Goal: Task Accomplishment & Management: Use online tool/utility

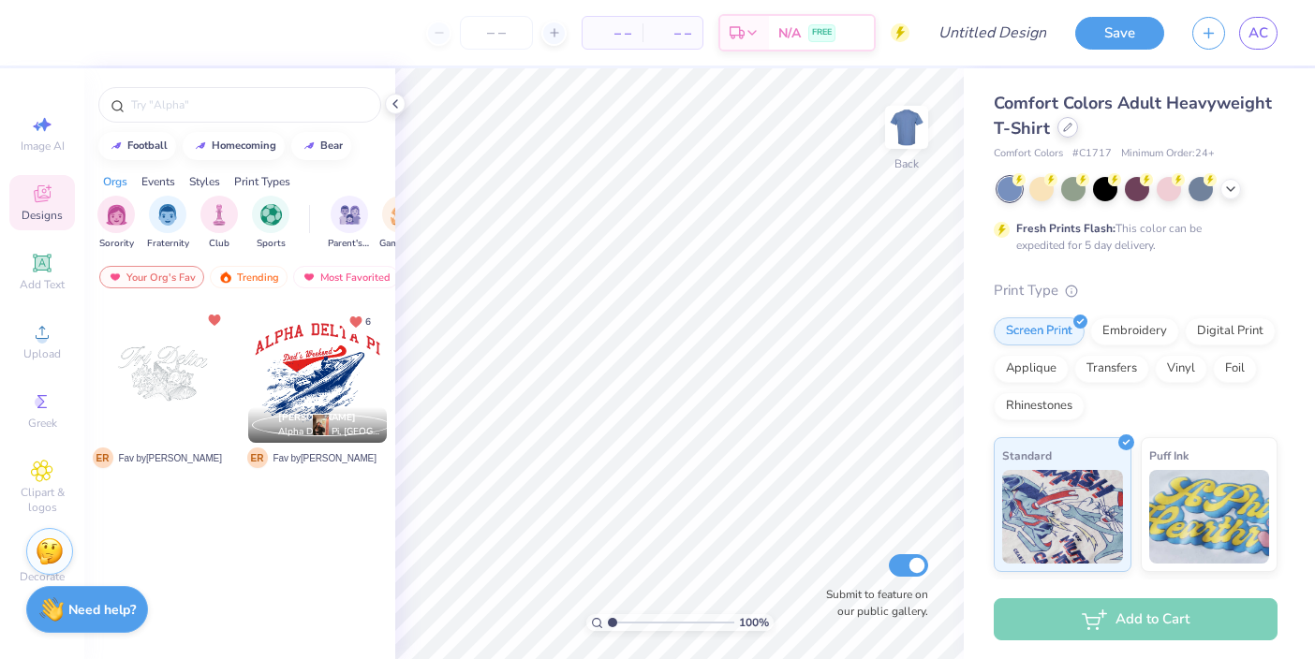
click at [1063, 128] on icon at bounding box center [1067, 127] width 9 height 9
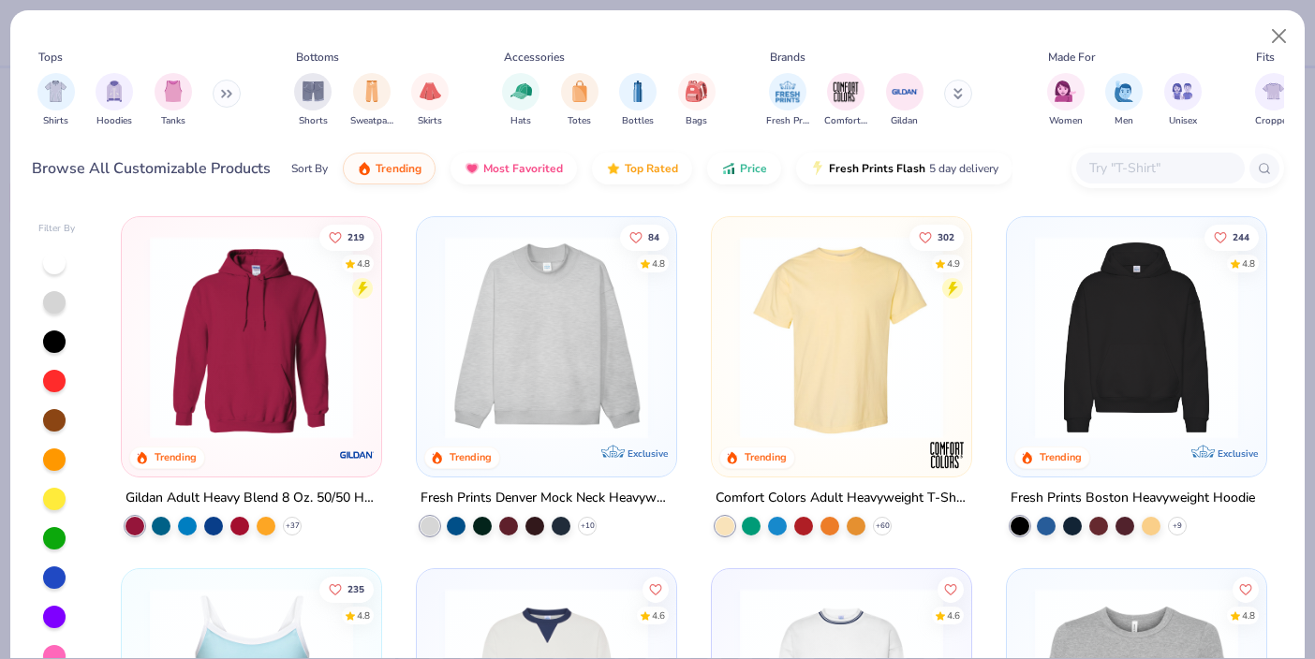
click at [1099, 323] on img at bounding box center [1137, 337] width 222 height 203
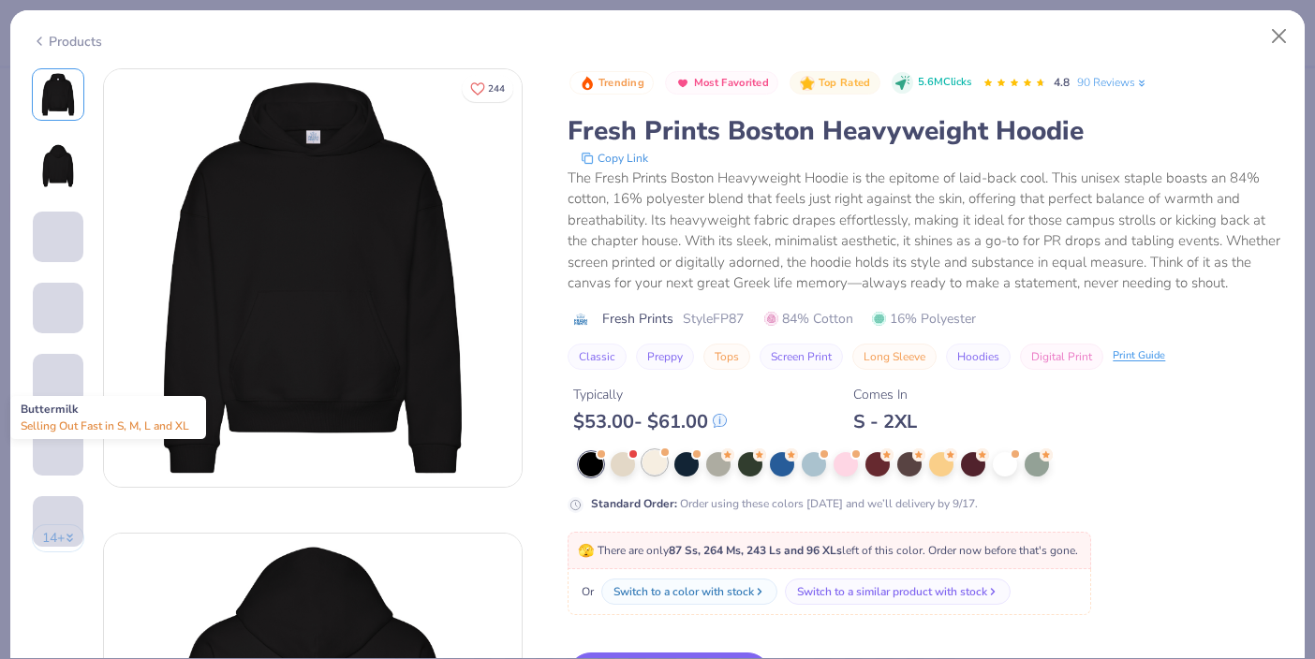
click at [652, 472] on div at bounding box center [655, 463] width 24 height 24
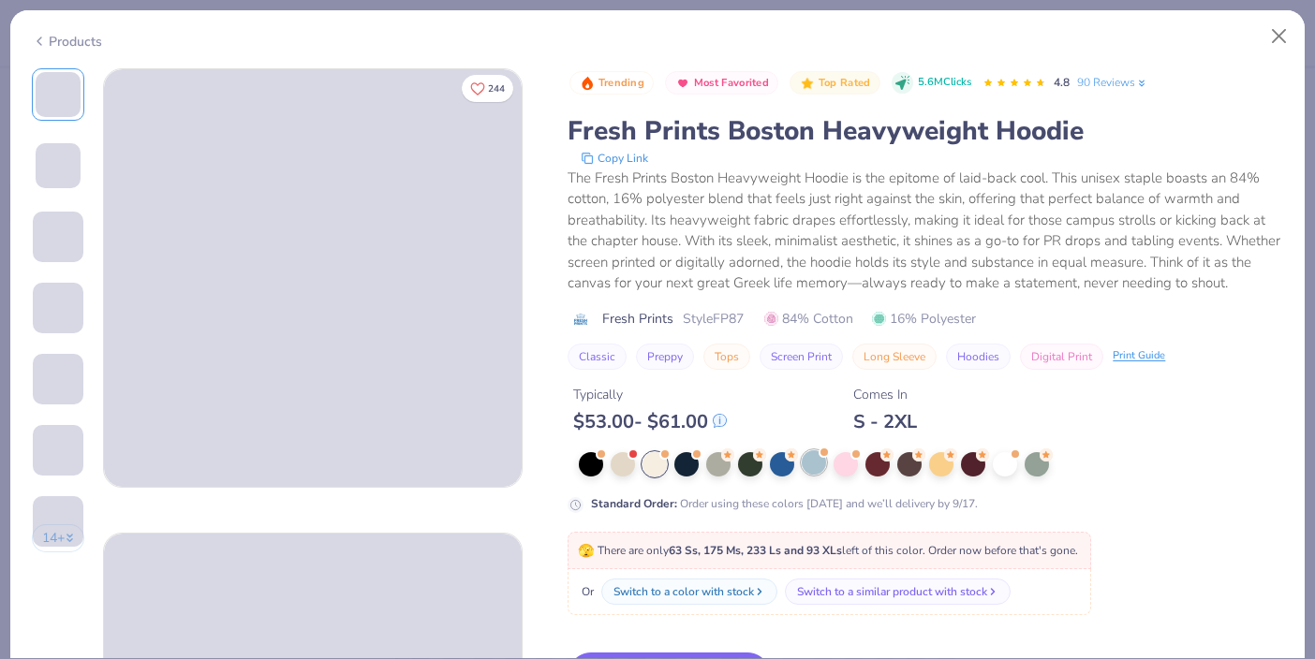
click at [812, 467] on div at bounding box center [814, 463] width 24 height 24
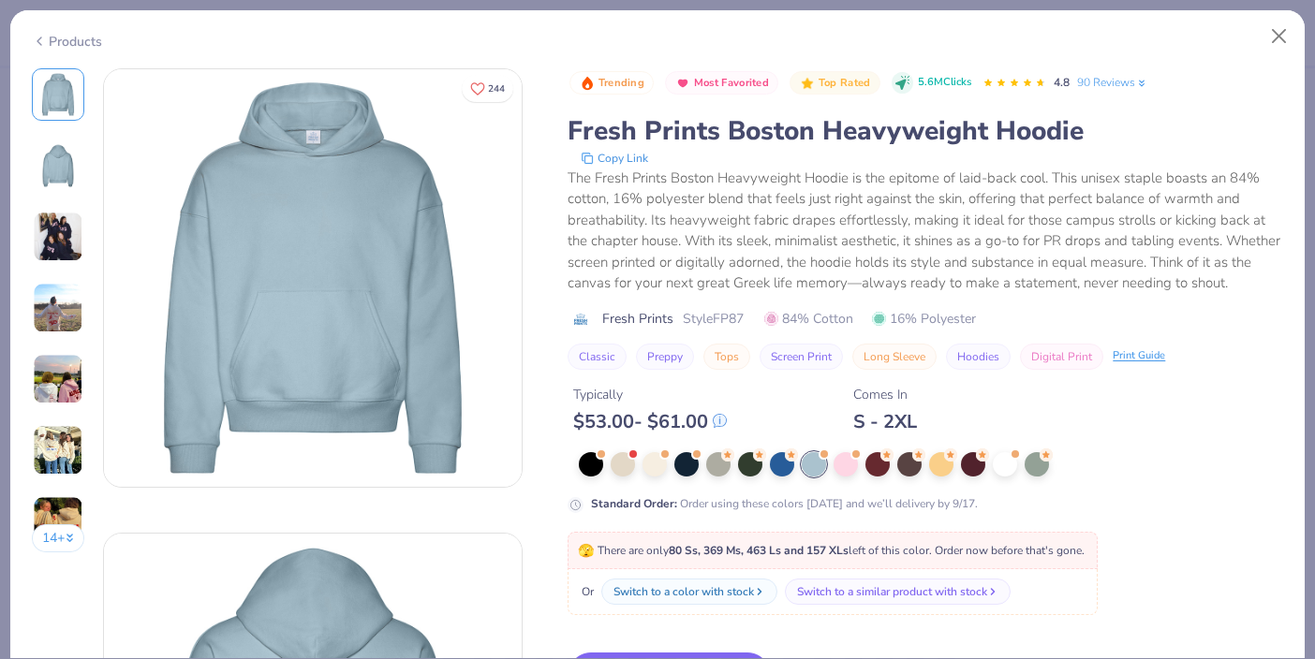
drag, startPoint x: 1169, startPoint y: 34, endPoint x: 1162, endPoint y: -1, distance: 35.3
click at [1162, 0] on html "– – Per Item – – Total Est. Delivery N/A FREE Design Title Save AC Image AI Des…" at bounding box center [657, 329] width 1315 height 659
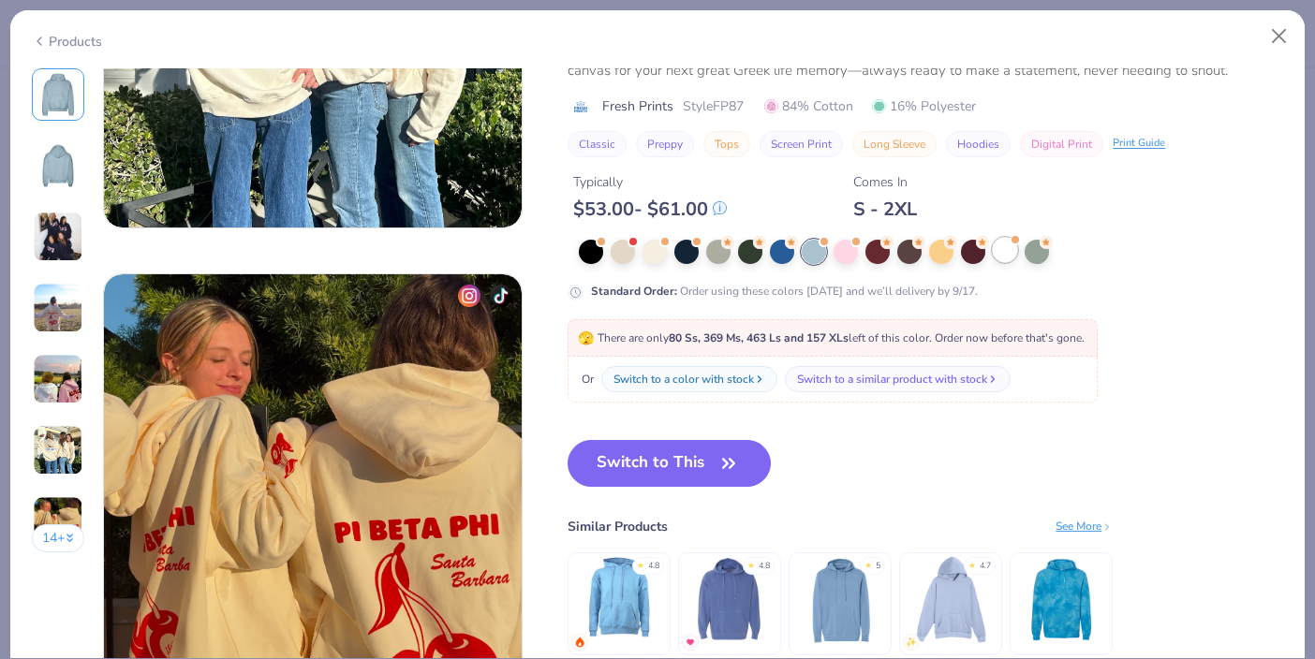
scroll to position [2586, 0]
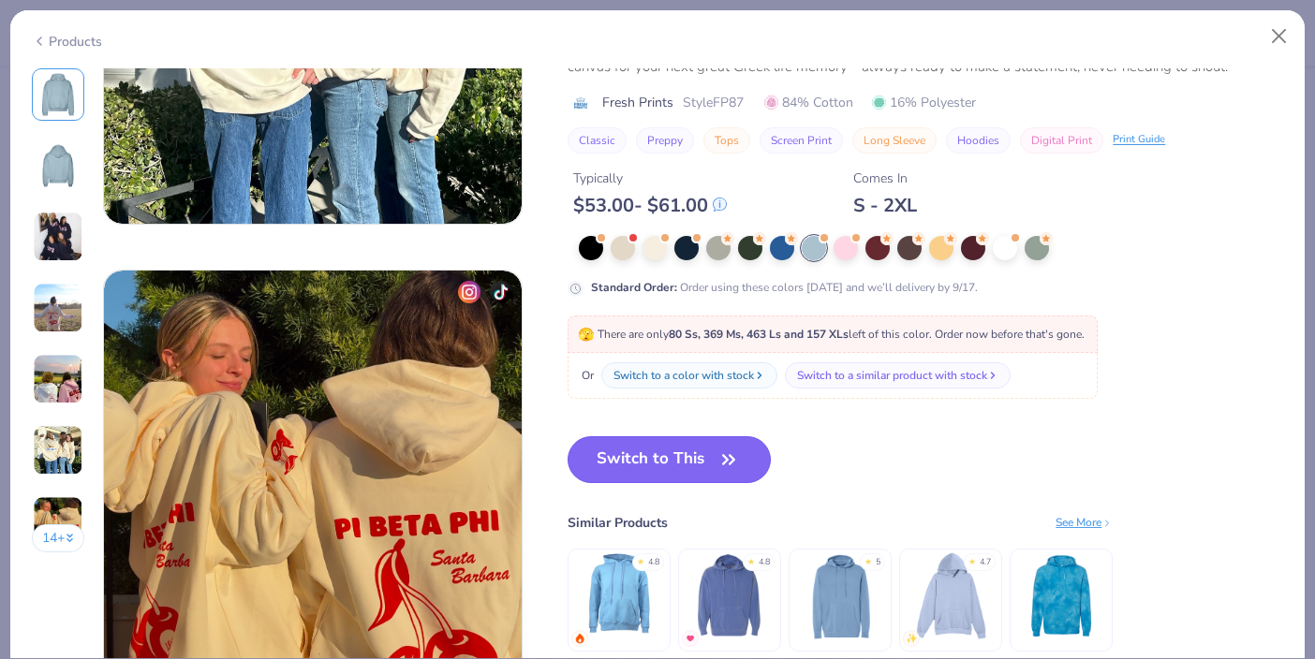
click at [657, 461] on button "Switch to This" at bounding box center [669, 459] width 203 height 47
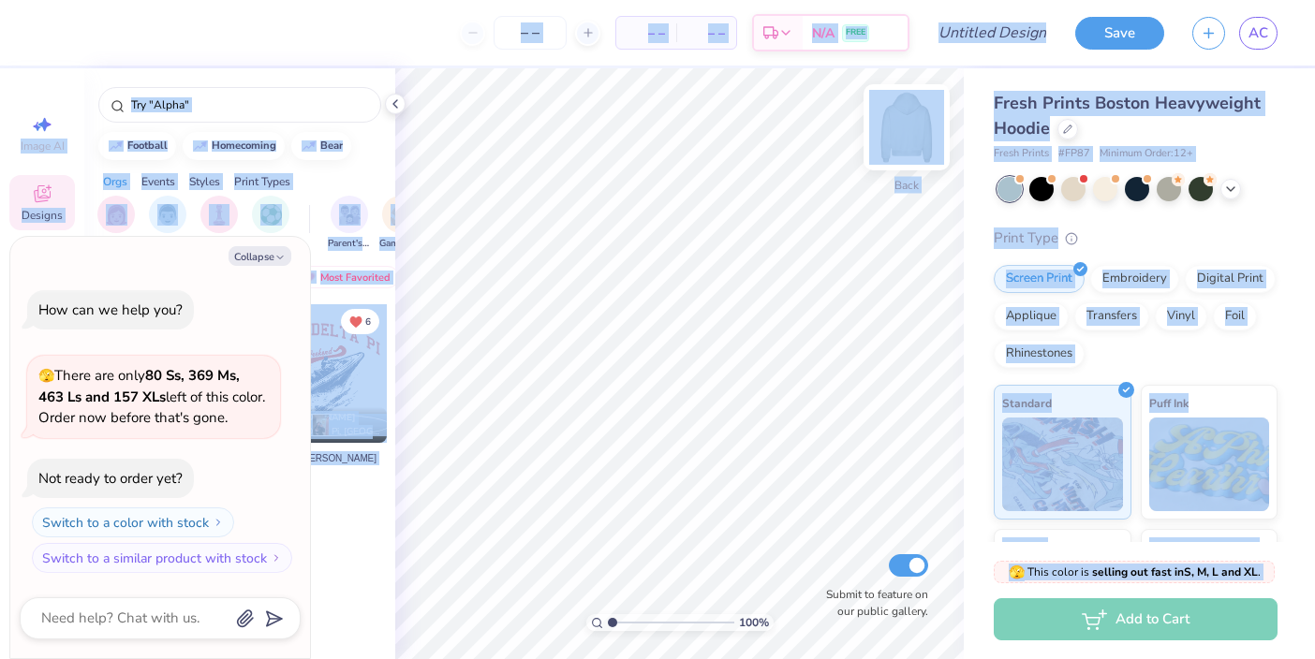
click at [927, 146] on div "100 % Back Submit to feature on our public gallery." at bounding box center [679, 363] width 569 height 591
click at [263, 259] on button "Collapse" at bounding box center [260, 256] width 63 height 20
type textarea "x"
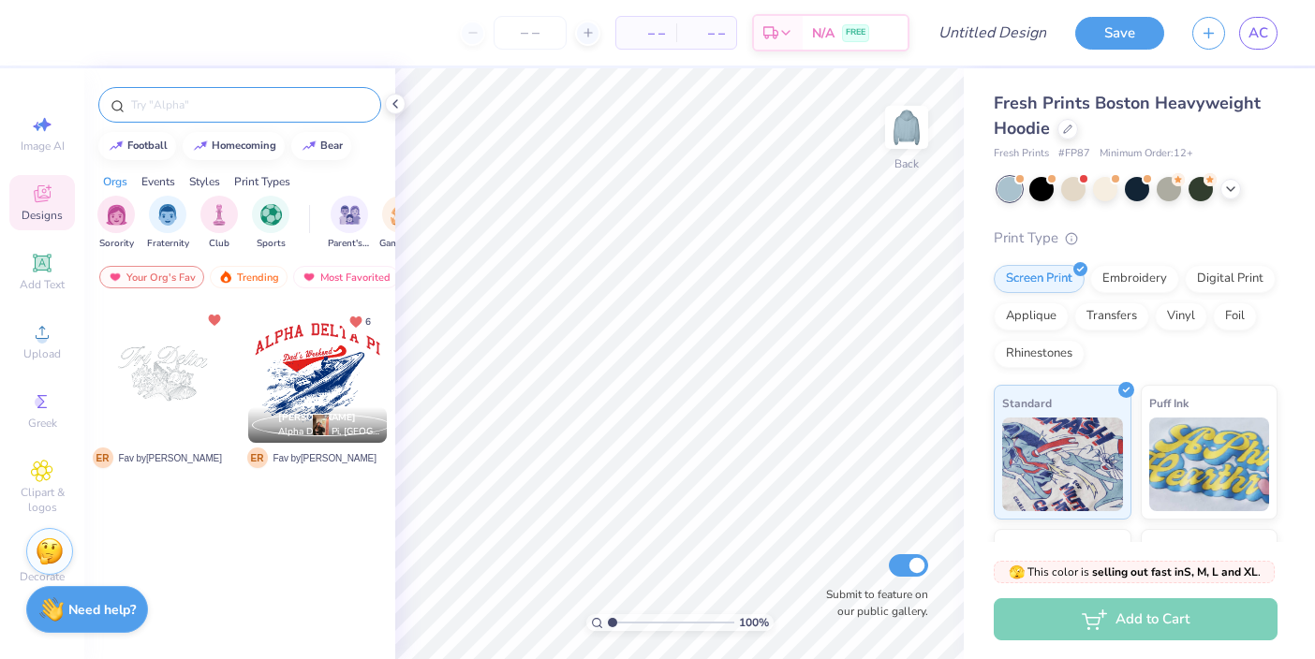
click at [356, 107] on input "text" at bounding box center [249, 105] width 240 height 19
click at [28, 281] on span "Add Text" at bounding box center [42, 284] width 45 height 15
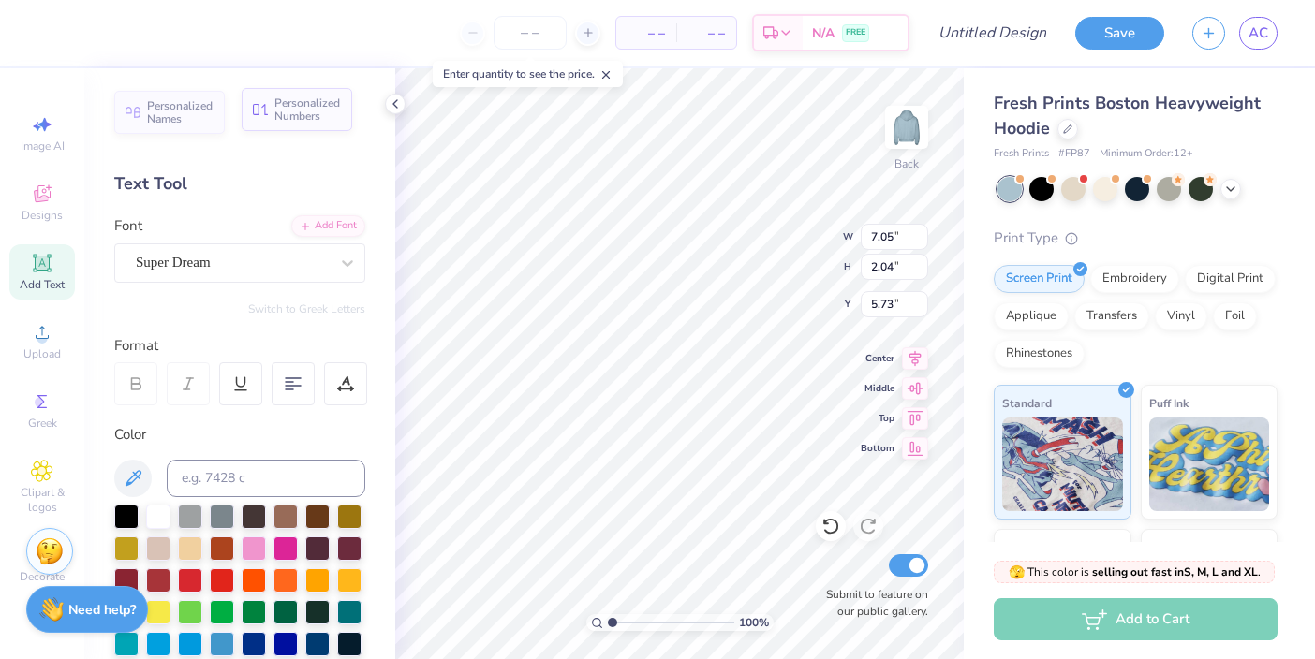
click at [303, 111] on span "Personalized Numbers" at bounding box center [307, 109] width 66 height 26
type input "2.78"
type input "2.00"
type input "5.75"
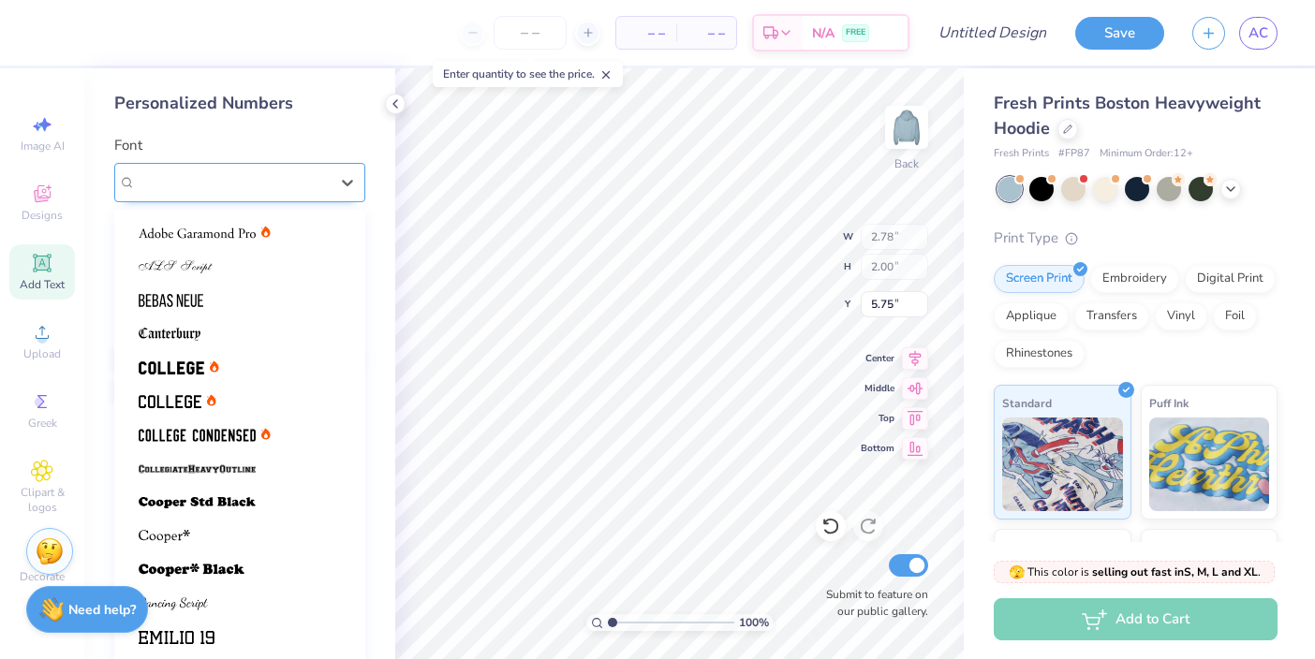
click at [257, 179] on div "Varsity Team" at bounding box center [232, 182] width 197 height 29
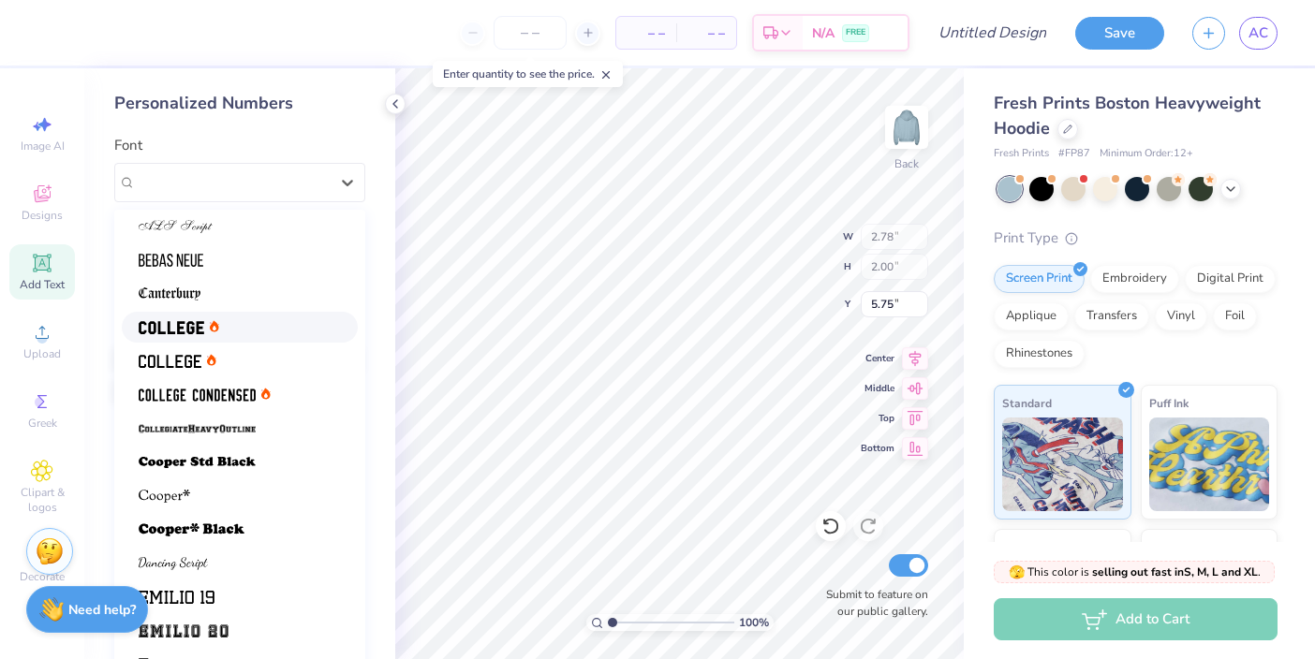
scroll to position [44, 0]
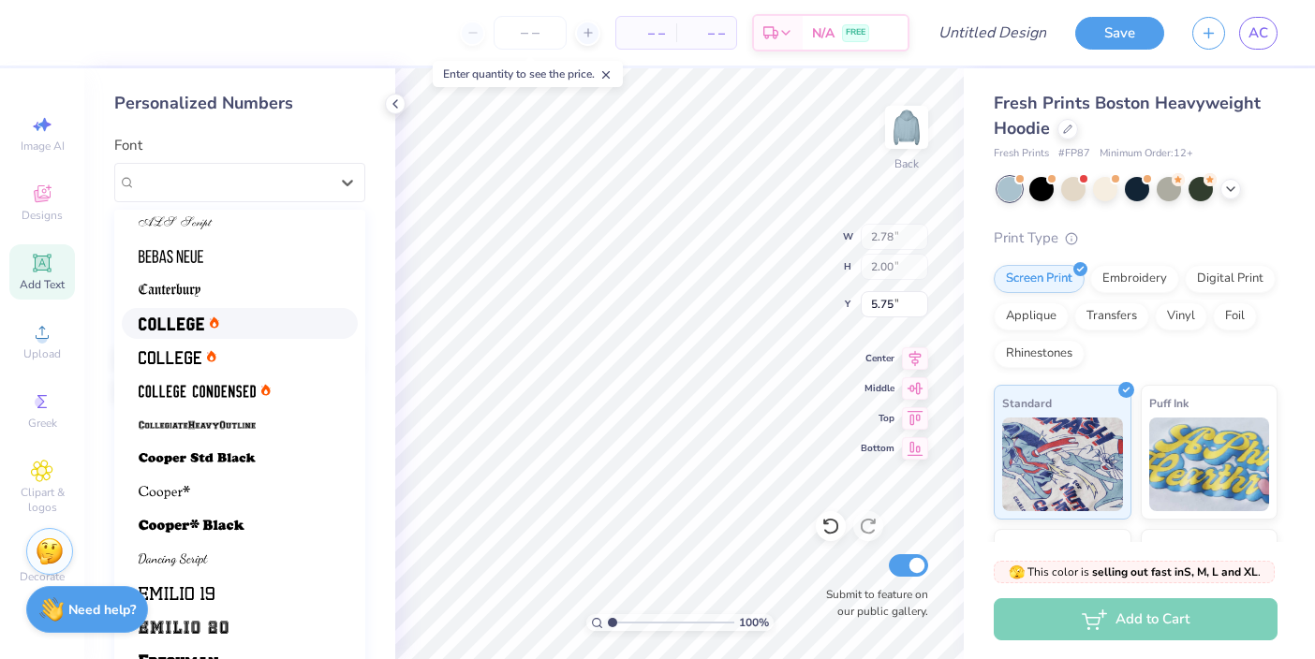
type input "7.05"
type input "2.04"
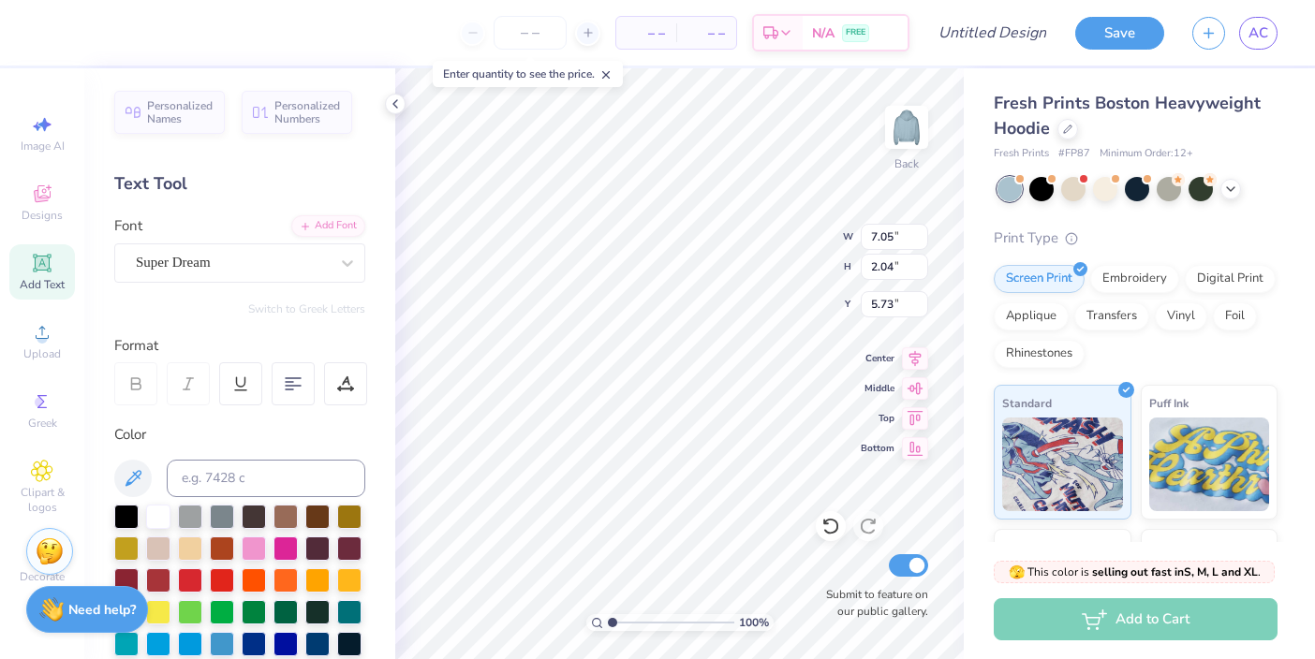
type input "9.01"
type textarea "TXT"
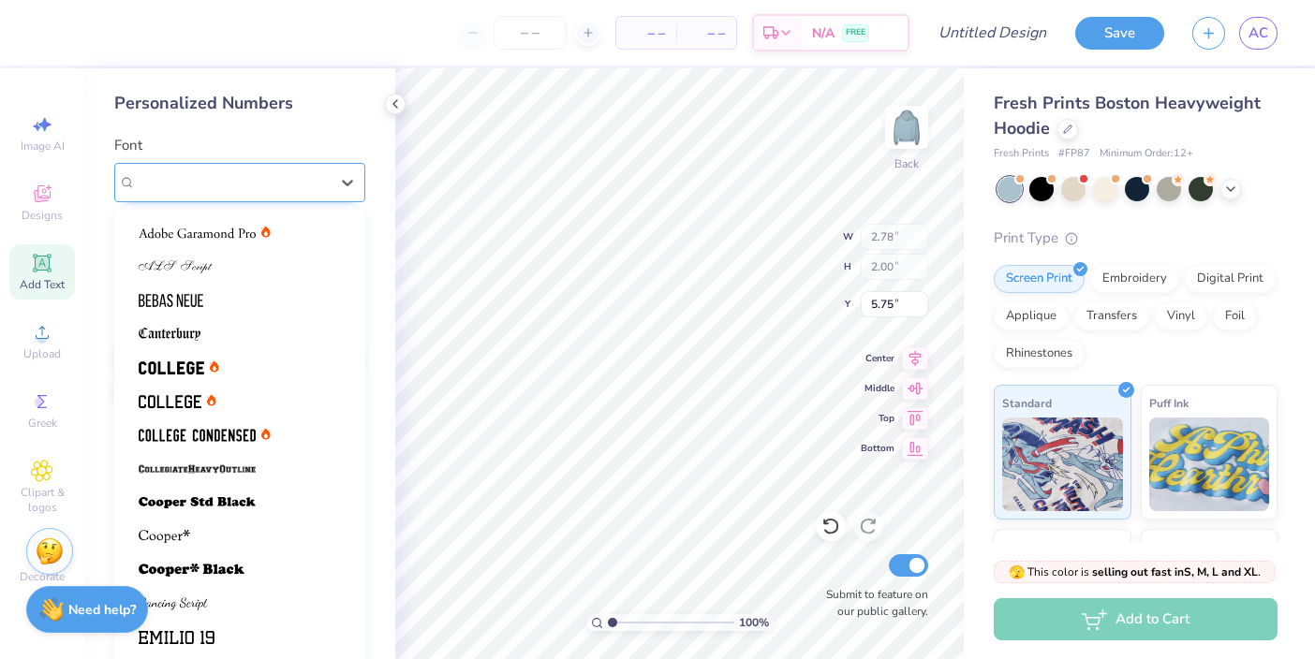
click at [267, 177] on div "Varsity Team" at bounding box center [232, 182] width 197 height 29
click at [226, 304] on div at bounding box center [240, 300] width 202 height 20
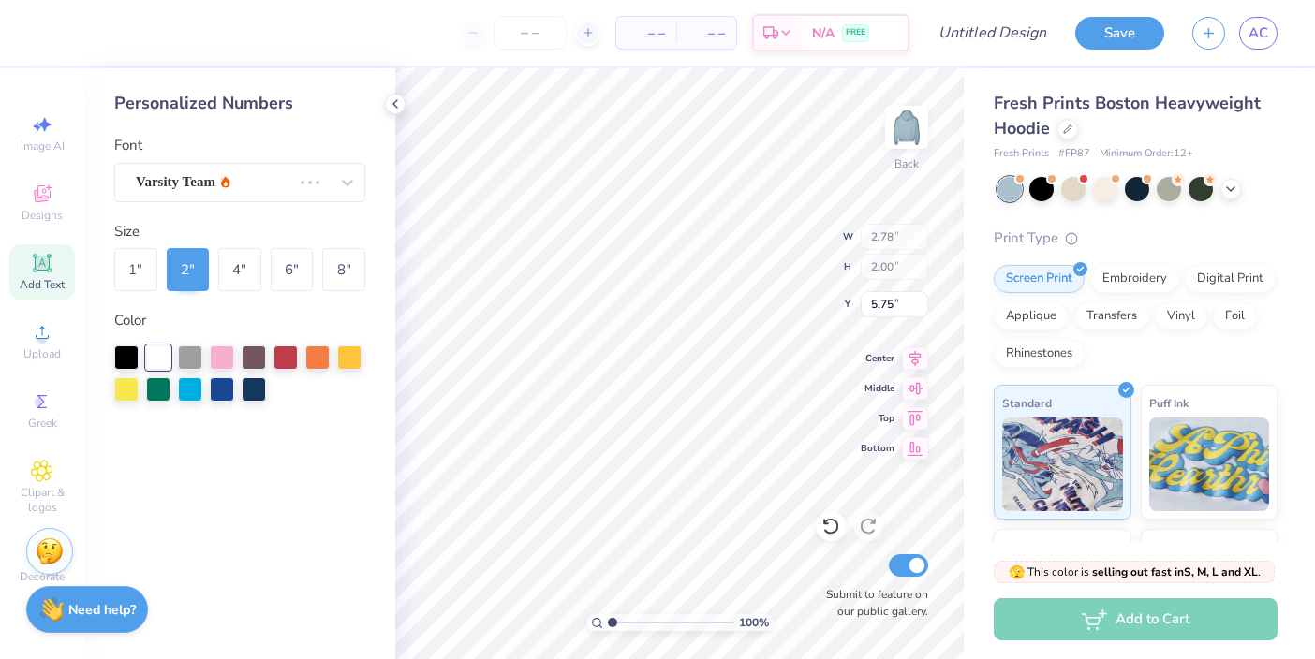
type input "1.99"
click at [400, 102] on icon at bounding box center [395, 103] width 15 height 15
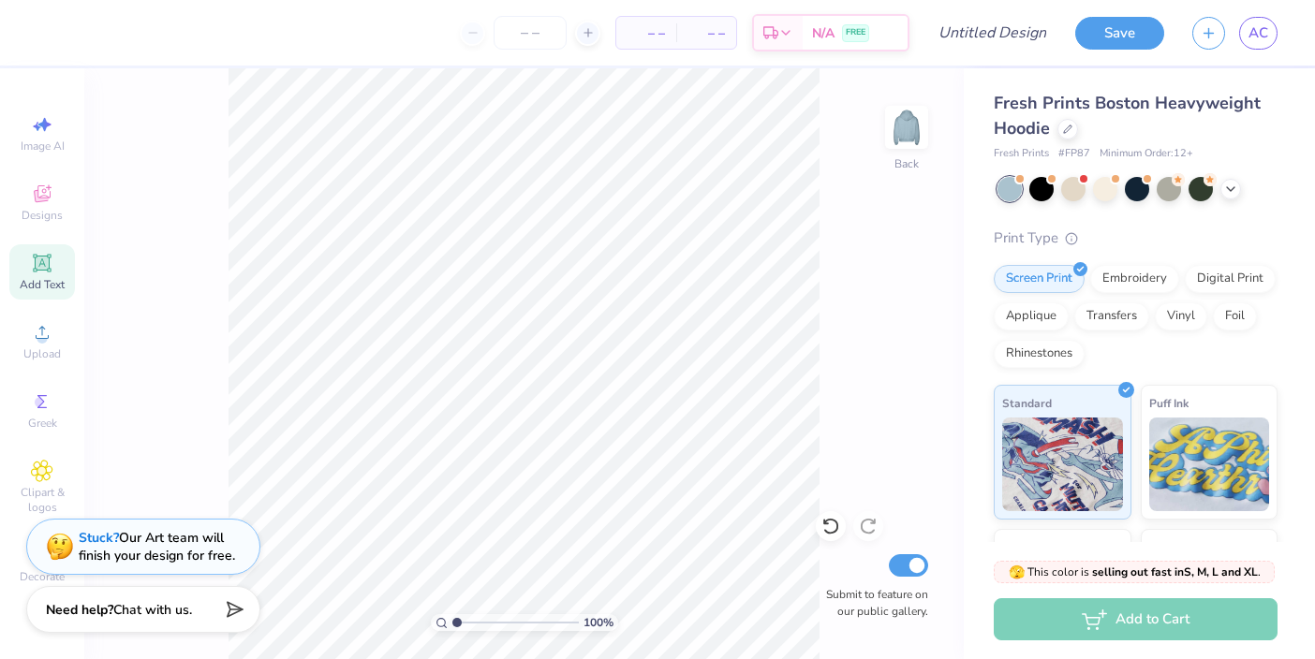
click at [58, 260] on div "Add Text" at bounding box center [42, 271] width 66 height 55
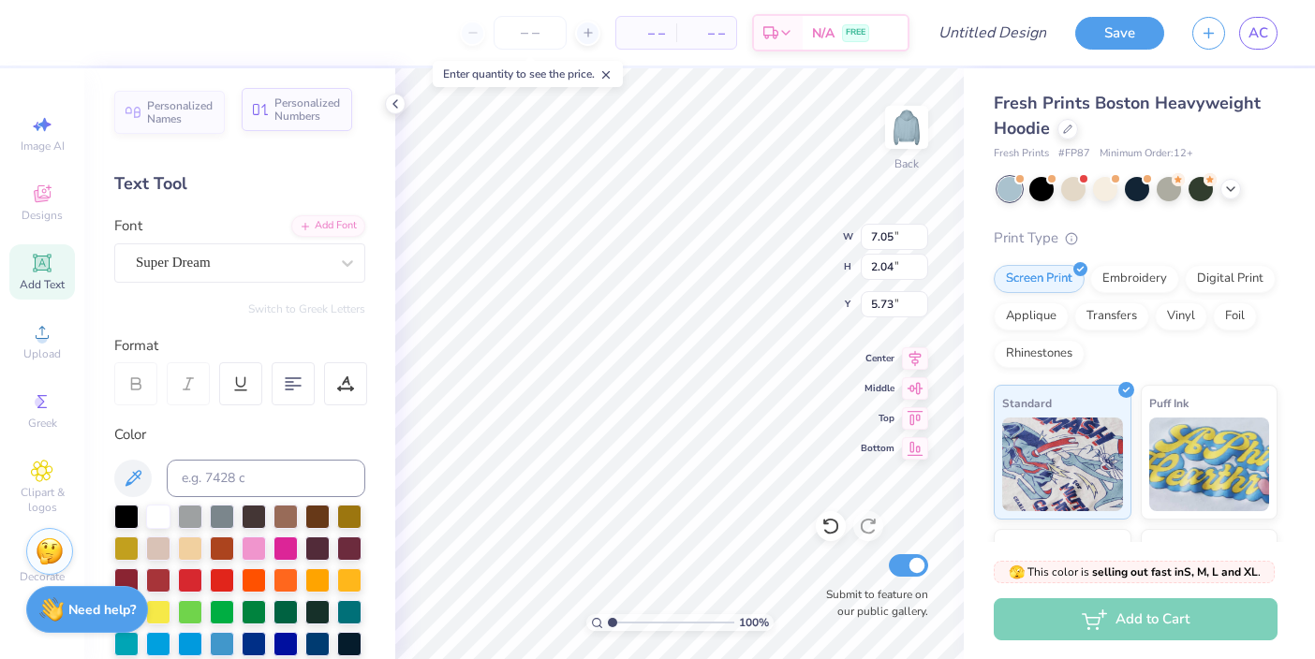
click at [295, 110] on span "Personalized Numbers" at bounding box center [307, 109] width 66 height 26
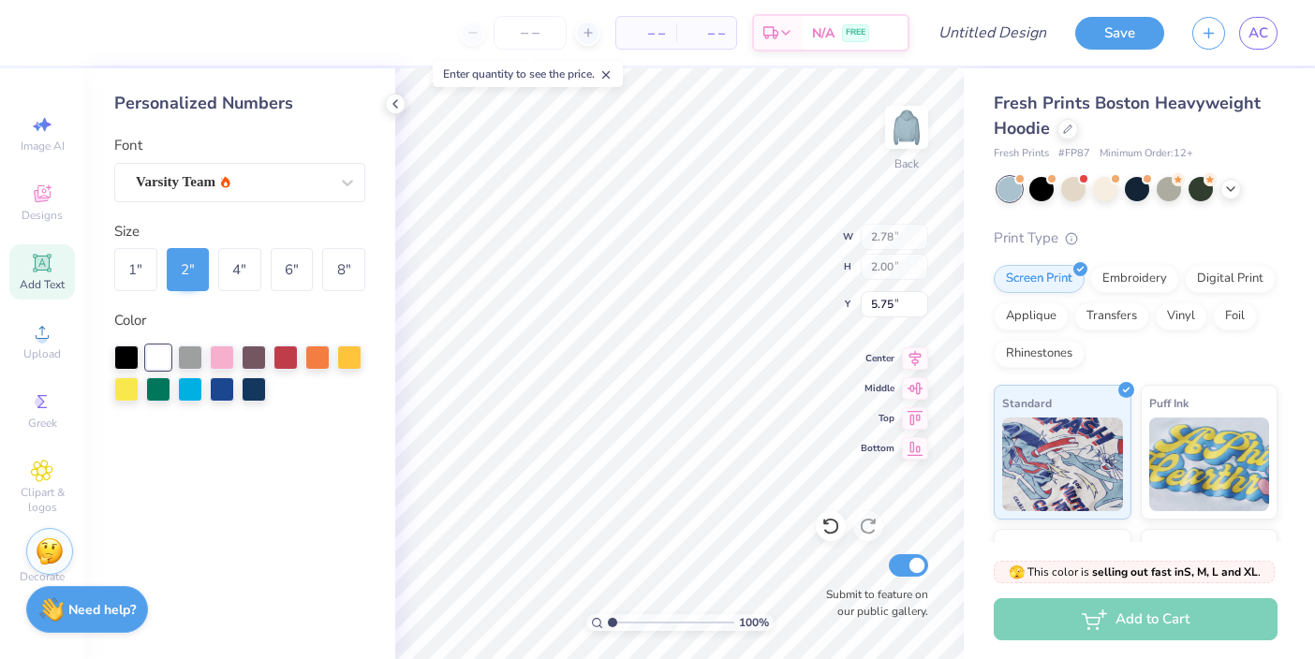
type input "2.78"
type input "2.00"
type input "5.75"
type input "7.05"
type input "2.04"
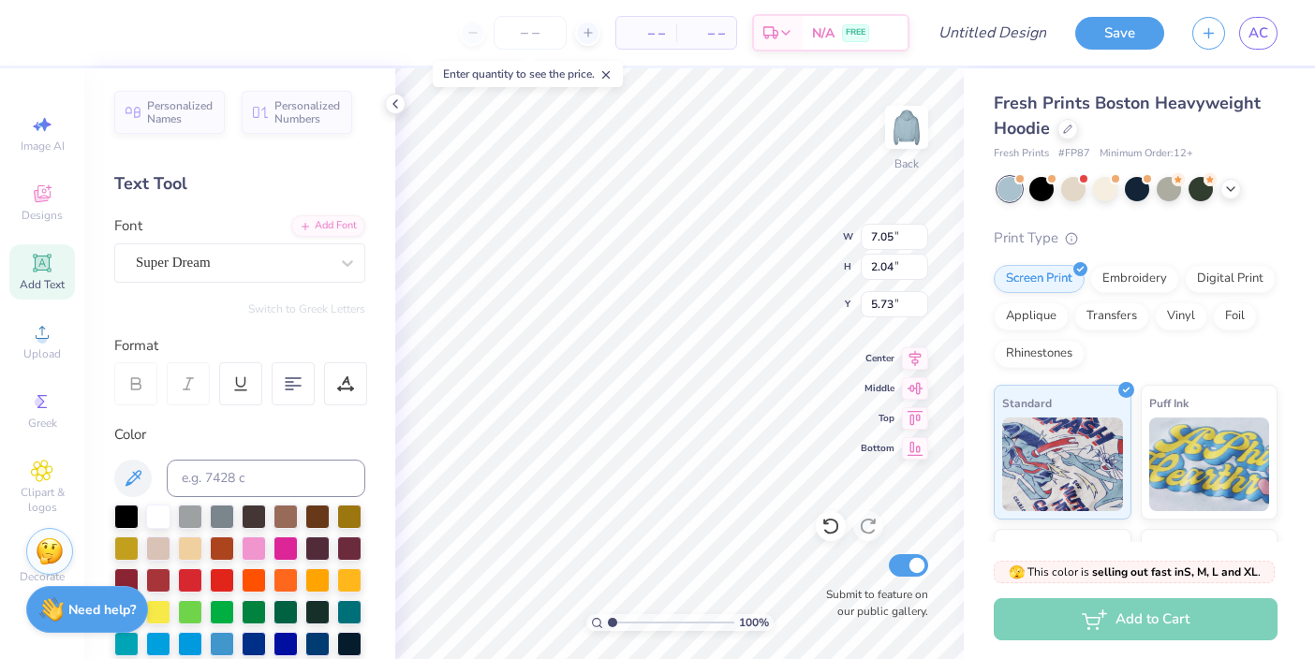
type input "3.00"
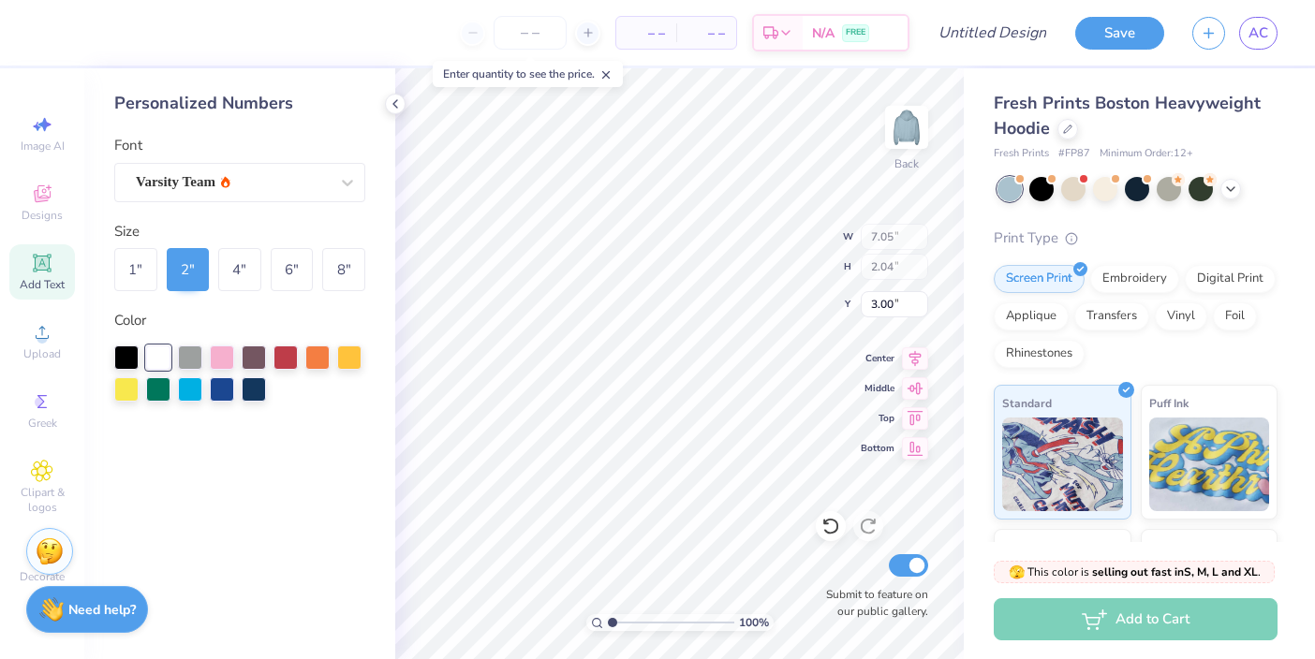
type input "2.78"
type input "2.00"
type input "5.75"
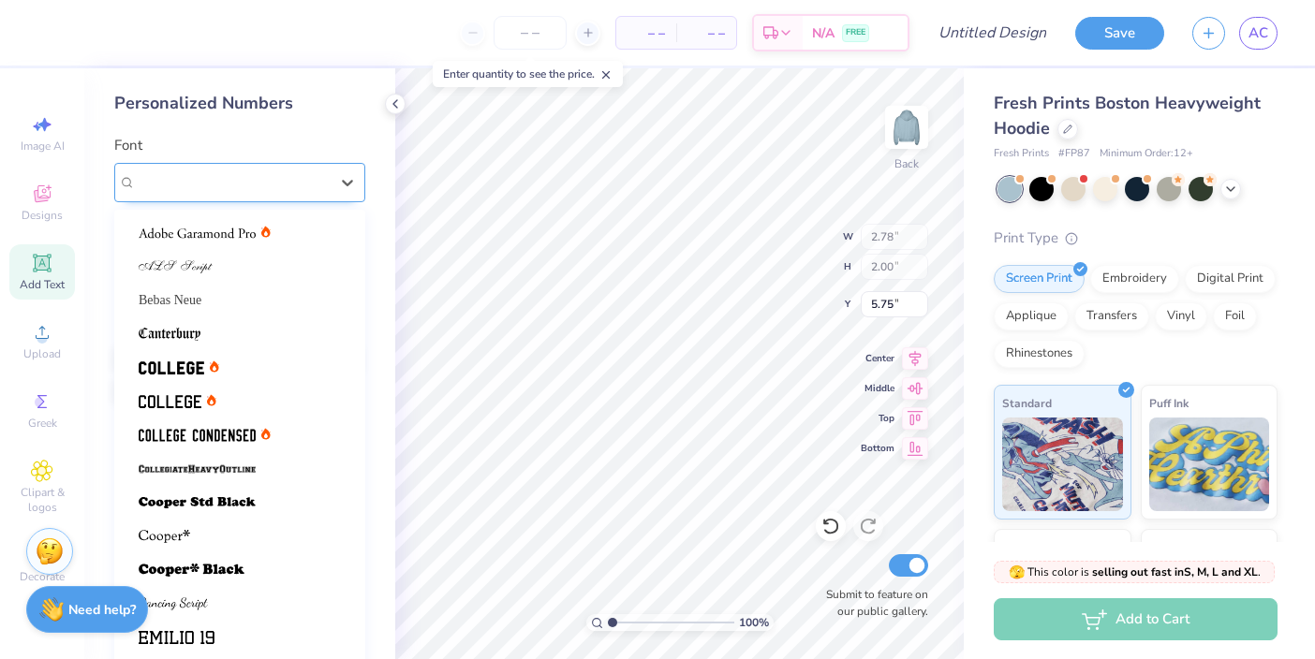
click at [302, 185] on div "Varsity Team" at bounding box center [232, 182] width 197 height 29
click at [245, 459] on span at bounding box center [197, 469] width 117 height 20
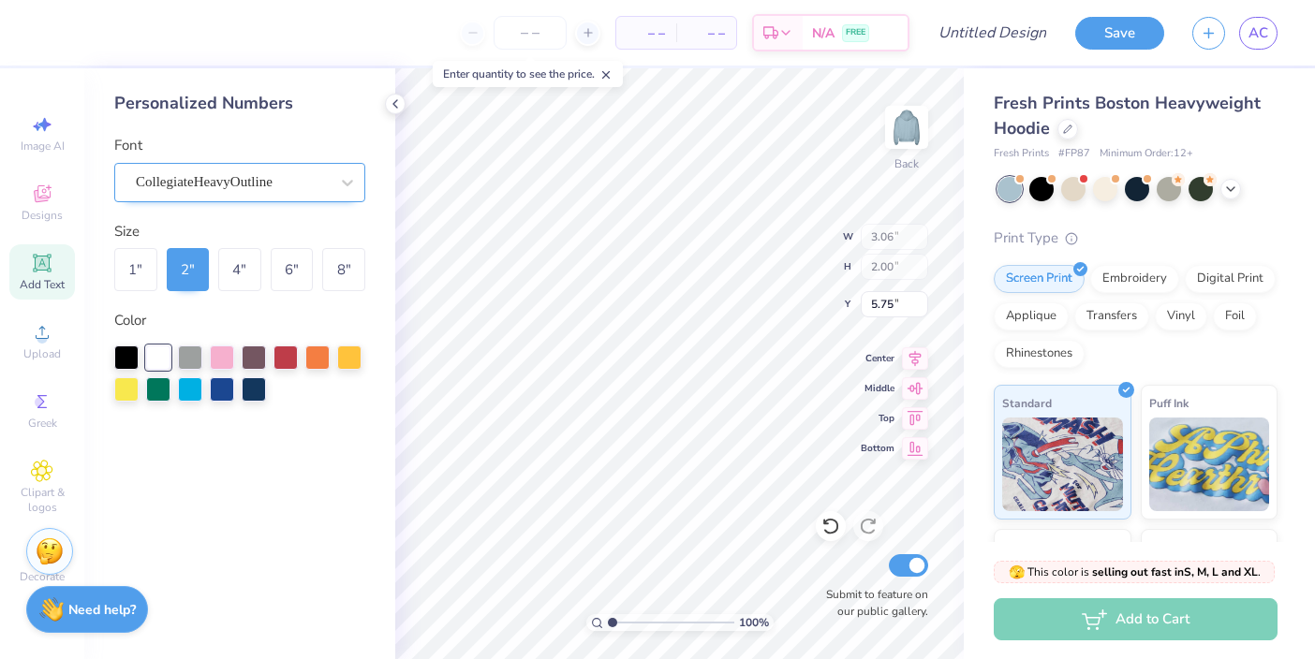
click at [322, 175] on div "CollegiateHeavyOutline" at bounding box center [232, 182] width 197 height 29
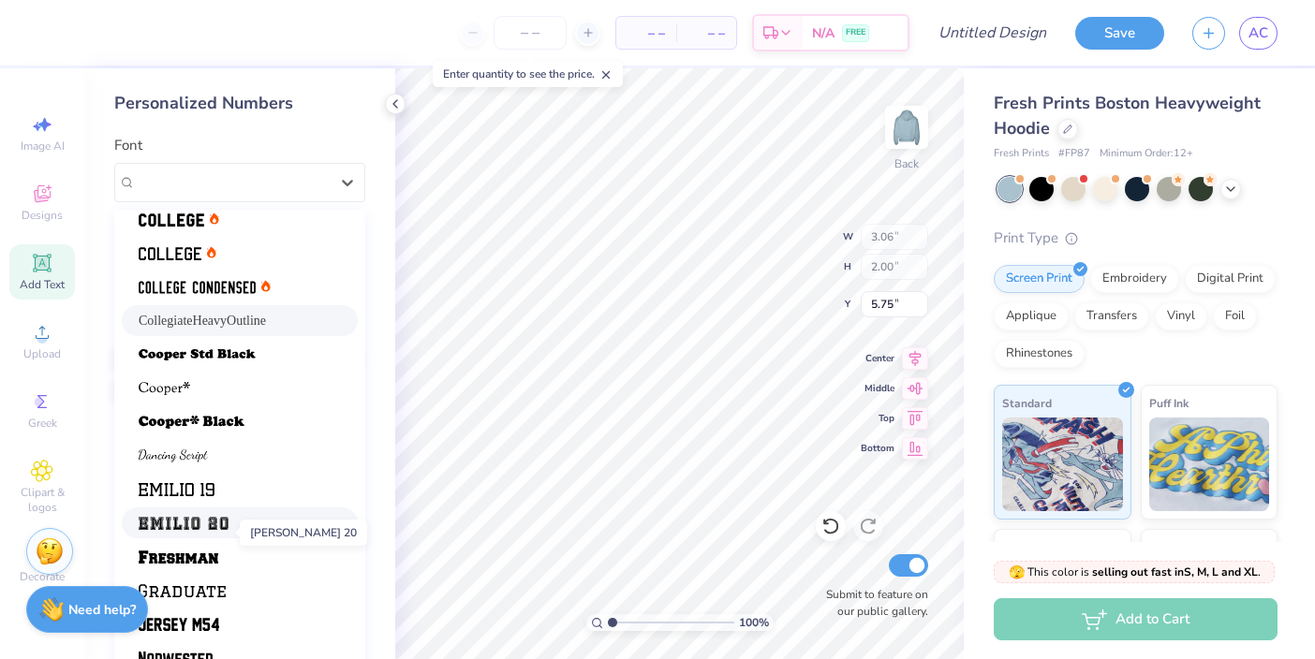
scroll to position [152, 0]
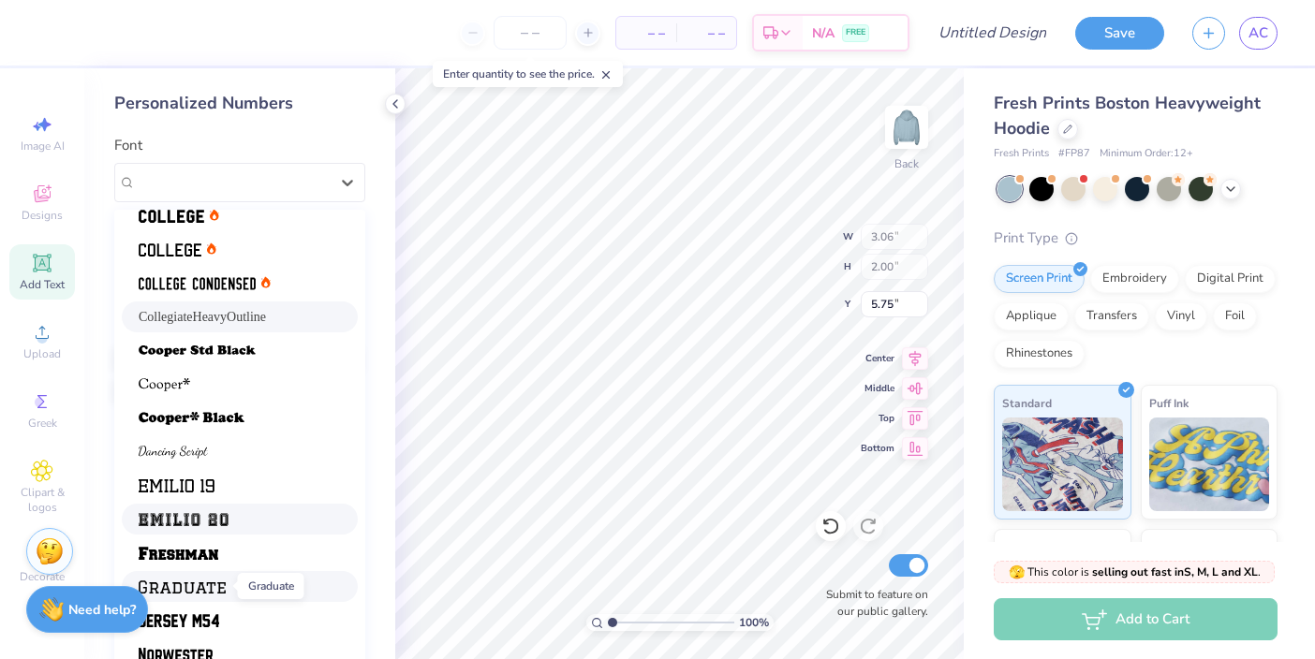
click at [224, 586] on img at bounding box center [182, 587] width 87 height 13
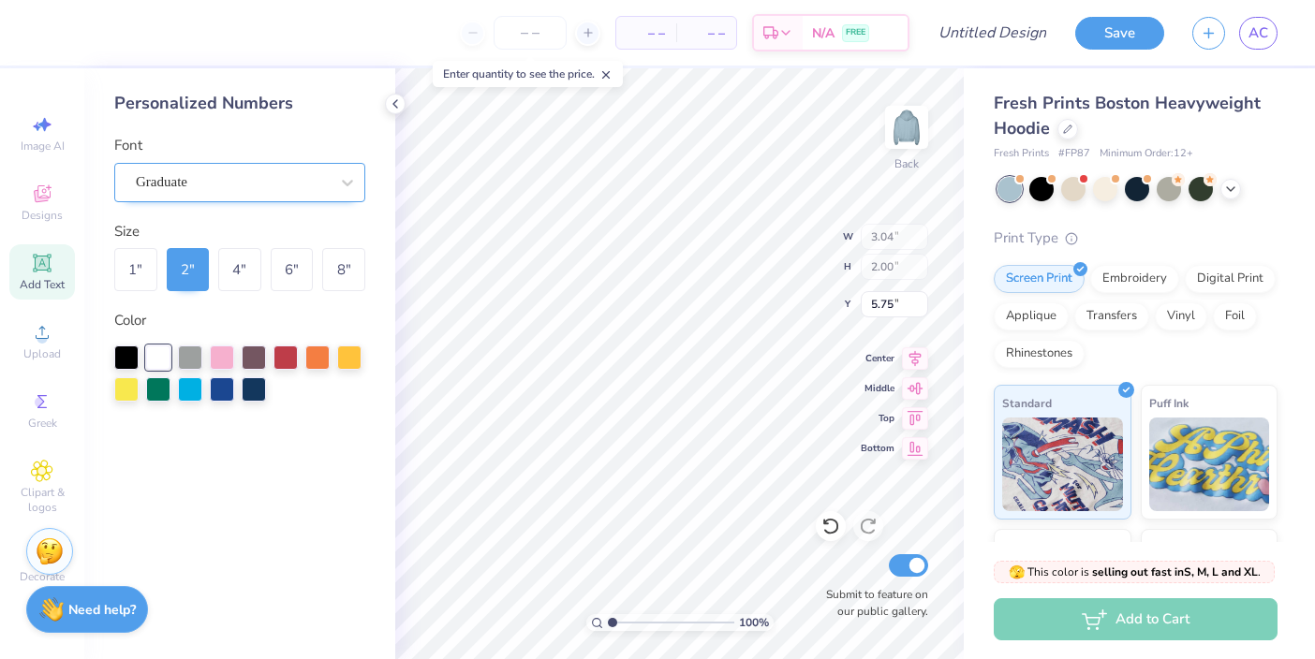
click at [299, 183] on div "Graduate" at bounding box center [232, 182] width 197 height 29
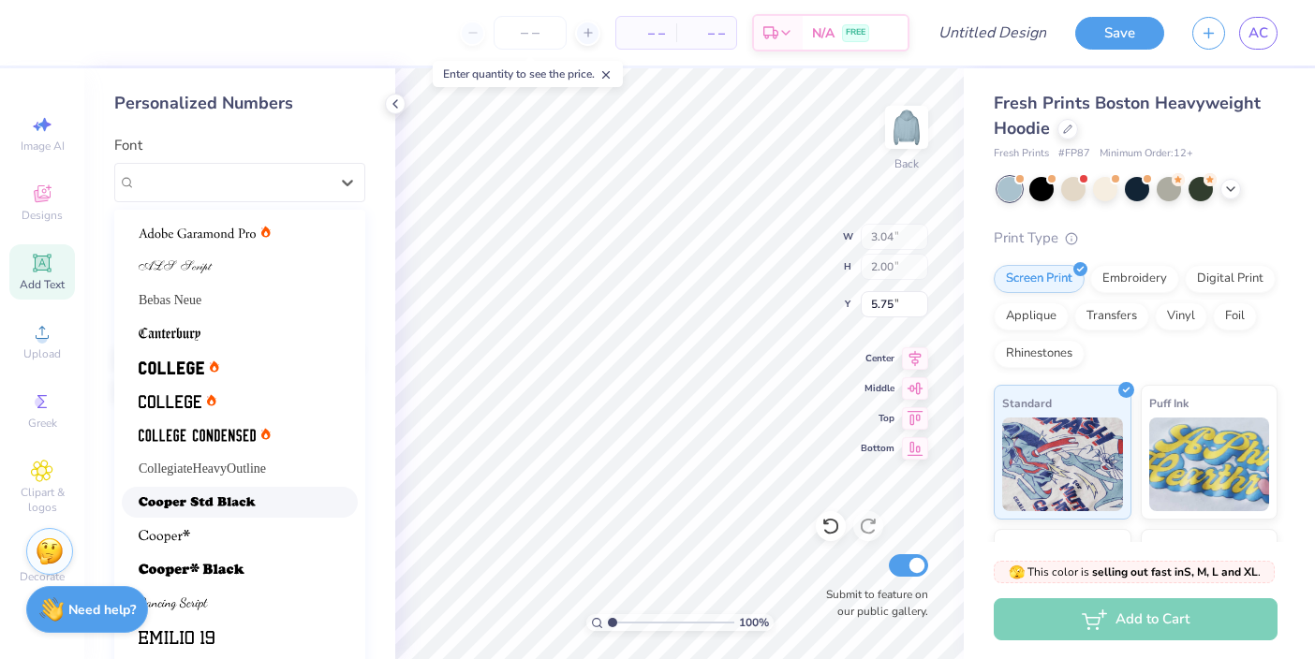
scroll to position [158, 0]
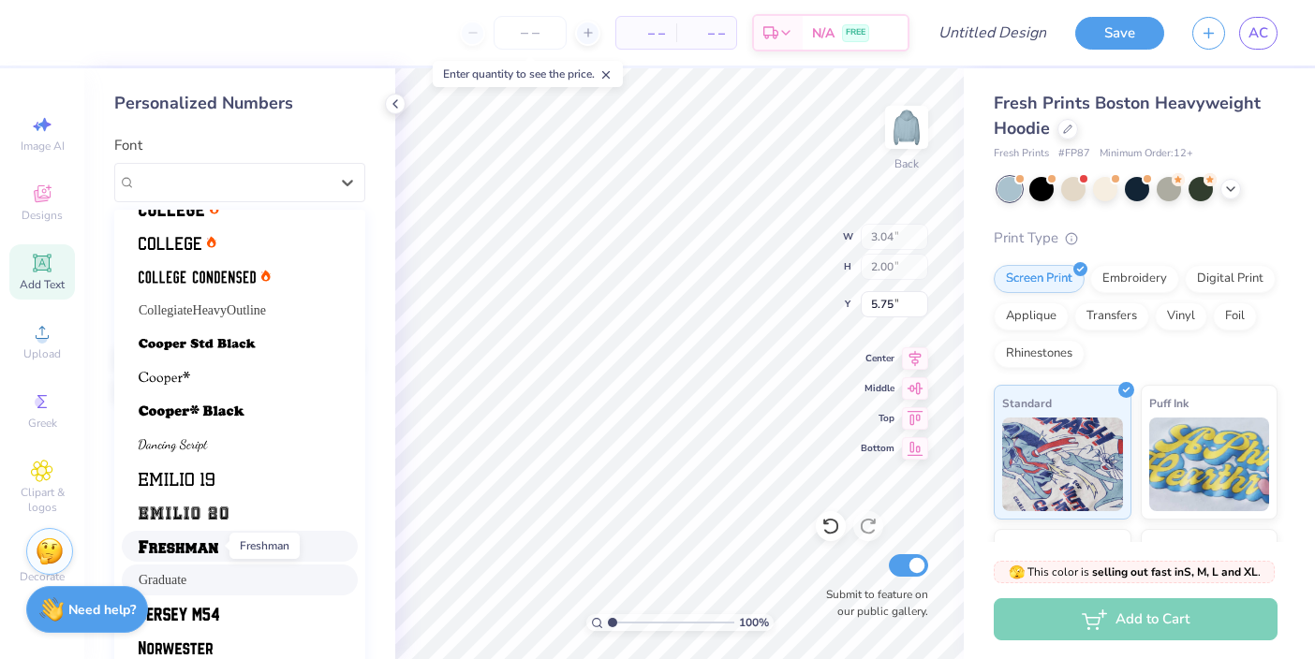
click at [199, 553] on img at bounding box center [179, 546] width 80 height 13
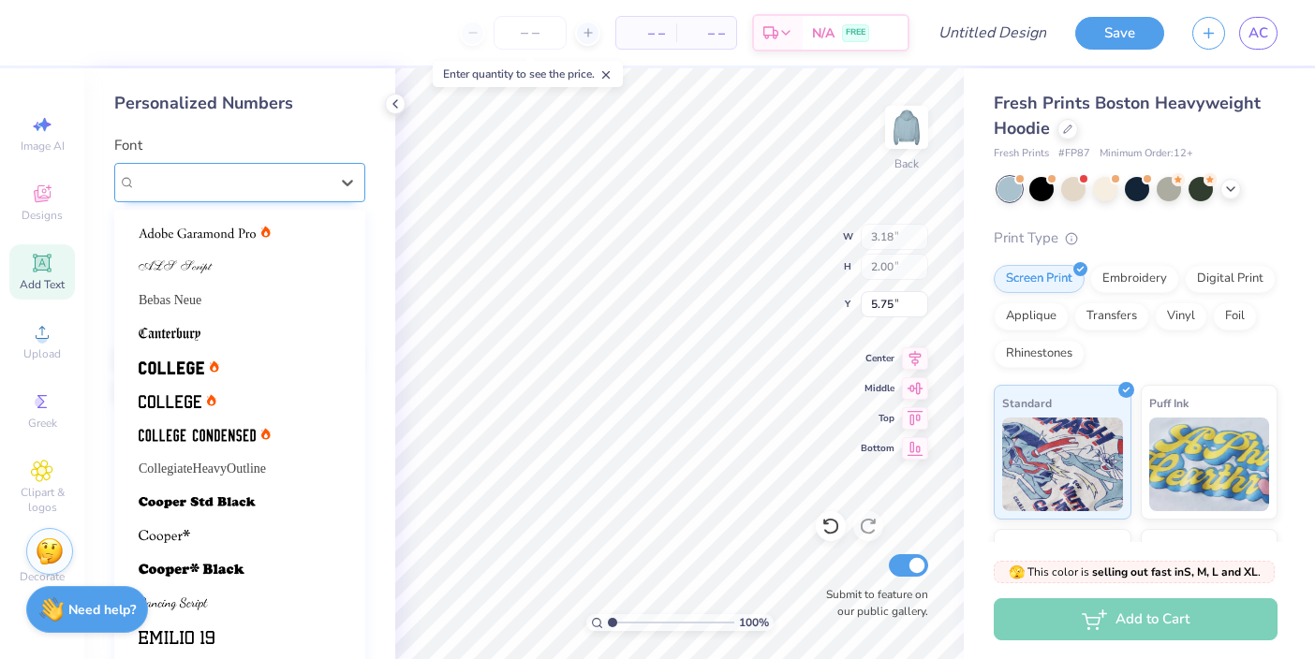
click at [259, 174] on div "Freshman" at bounding box center [232, 182] width 197 height 29
click at [232, 628] on div at bounding box center [240, 638] width 202 height 20
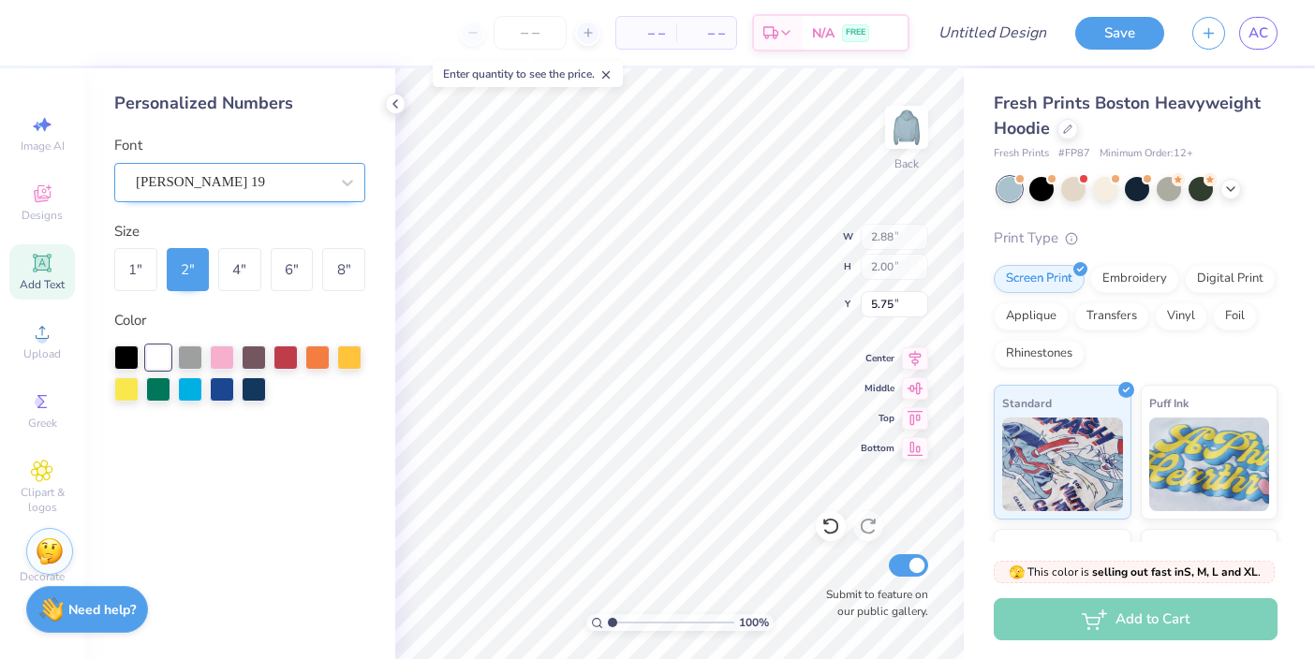
click at [282, 188] on div "[PERSON_NAME] 19" at bounding box center [232, 182] width 197 height 29
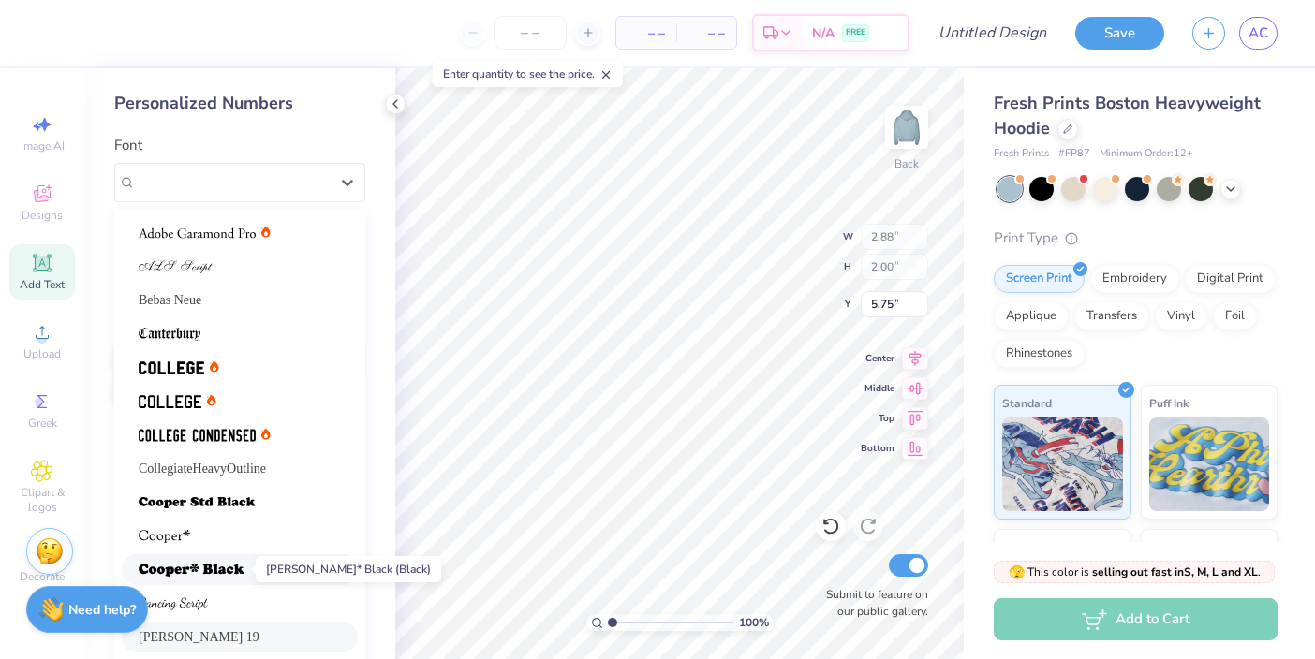
click at [231, 570] on img at bounding box center [192, 570] width 106 height 13
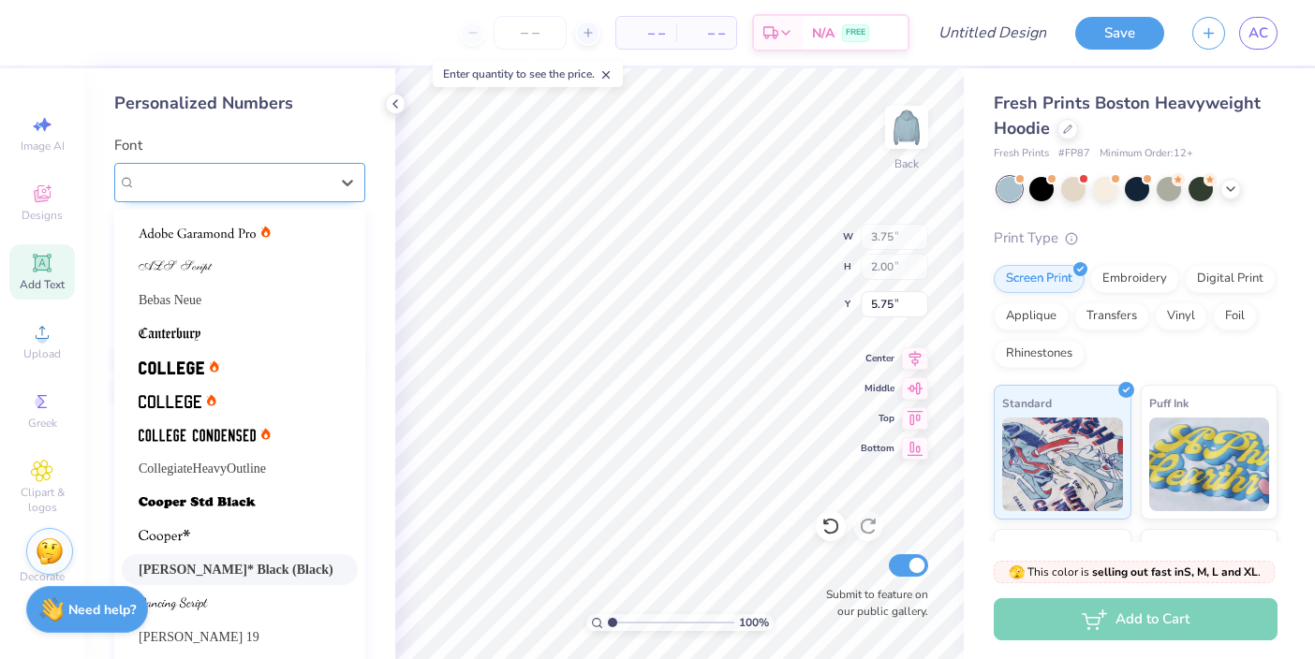
click at [267, 182] on div "[PERSON_NAME]* Black (Black)" at bounding box center [232, 182] width 197 height 29
click at [235, 439] on img at bounding box center [197, 435] width 117 height 13
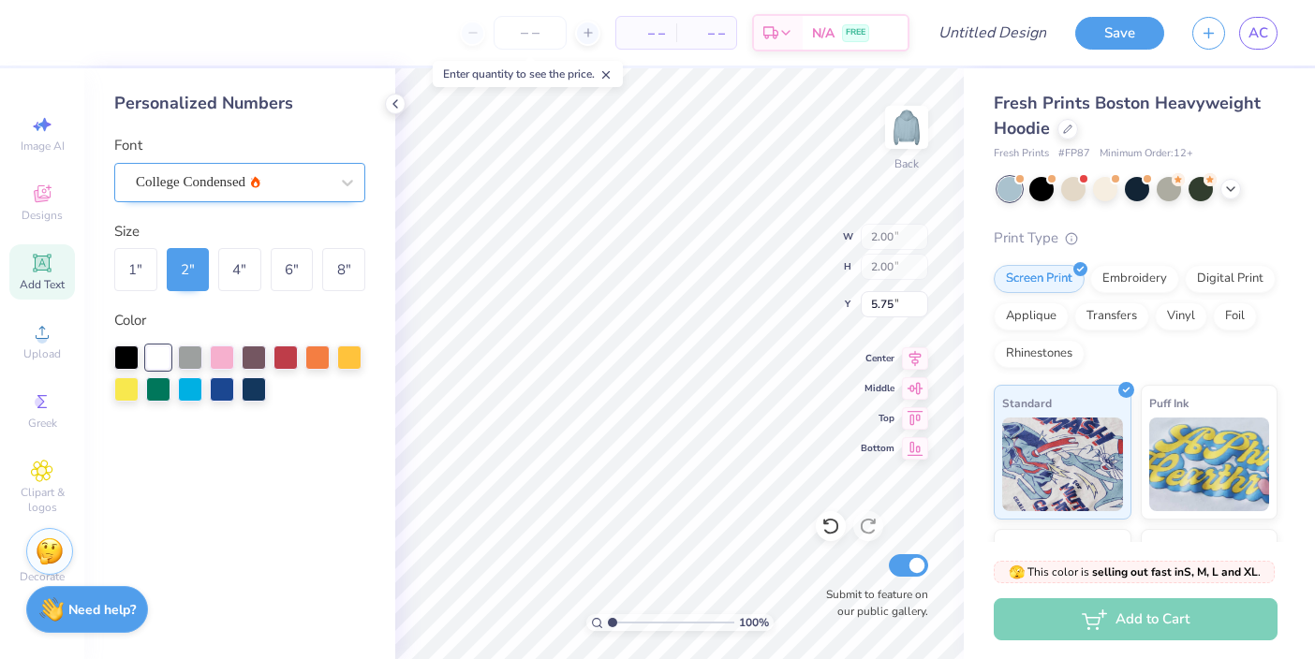
click at [279, 182] on div "College Condensed" at bounding box center [232, 182] width 197 height 29
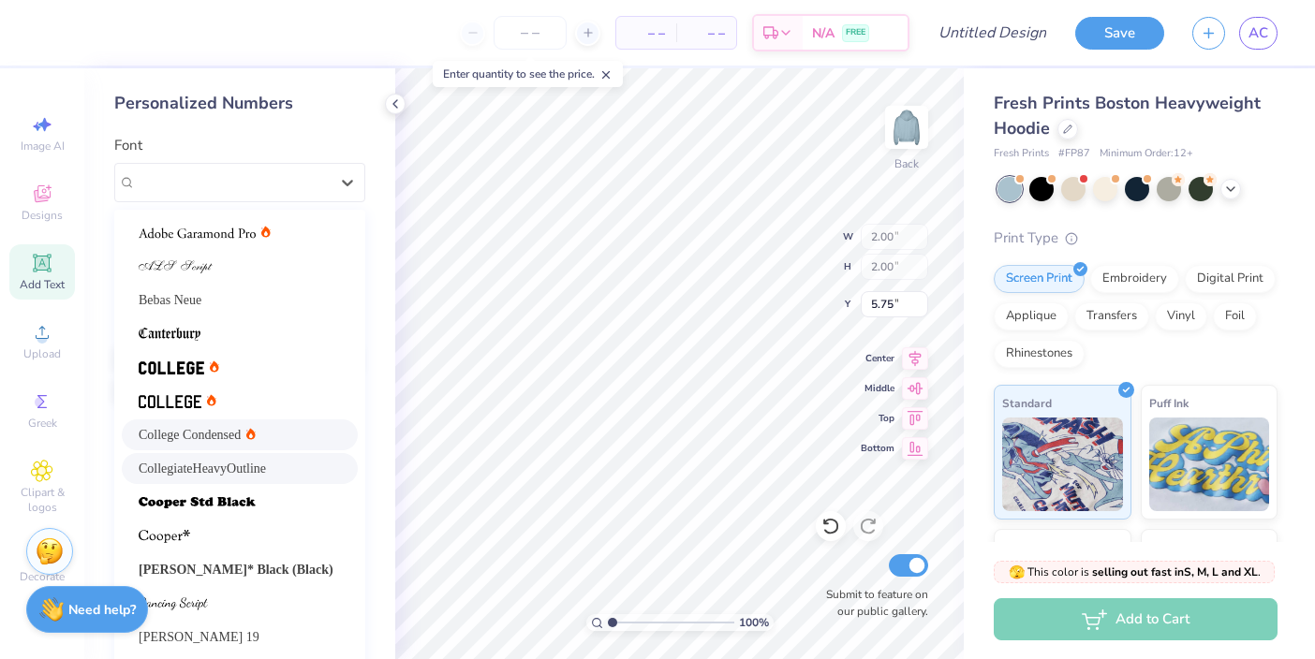
click at [259, 454] on div "CollegiateHeavyOutline" at bounding box center [240, 468] width 236 height 31
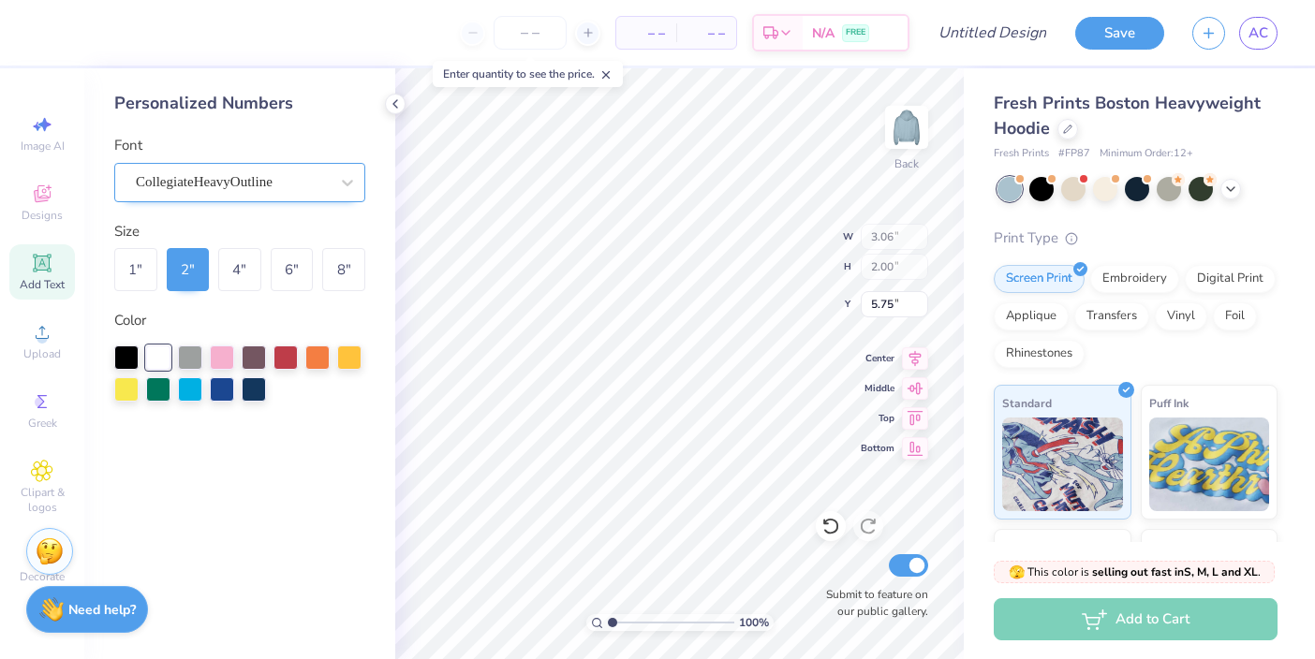
click at [313, 192] on div "CollegiateHeavyOutline" at bounding box center [232, 182] width 197 height 29
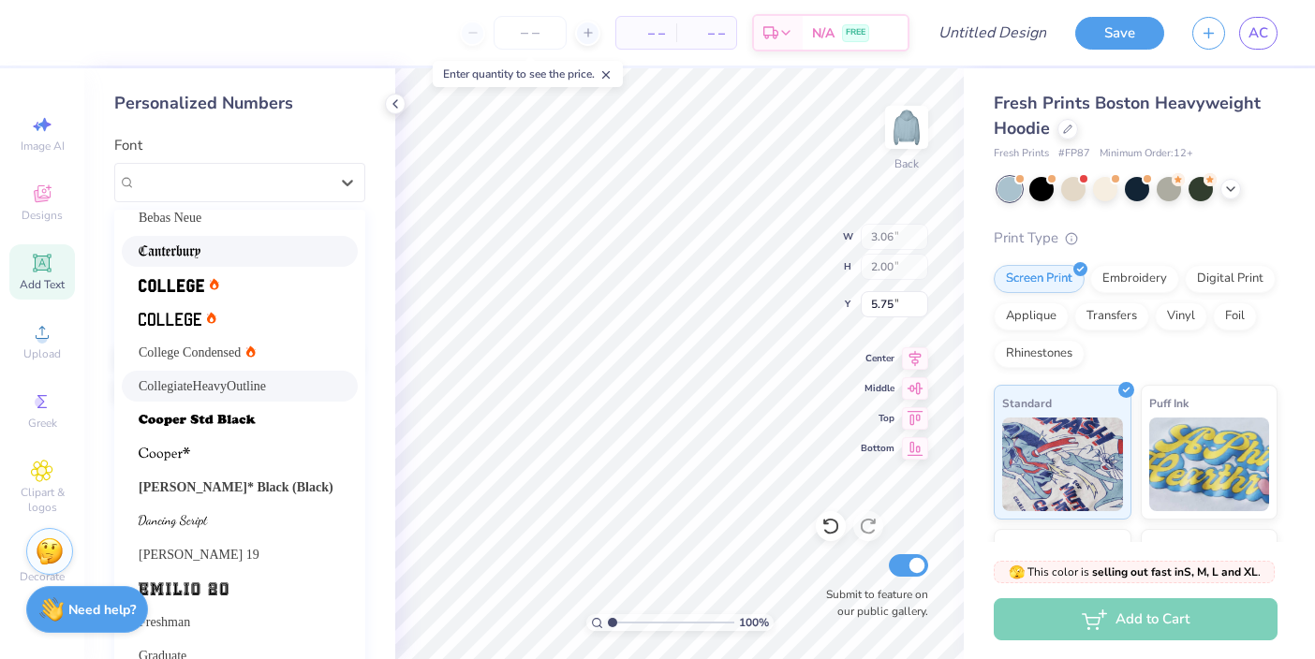
scroll to position [96, 0]
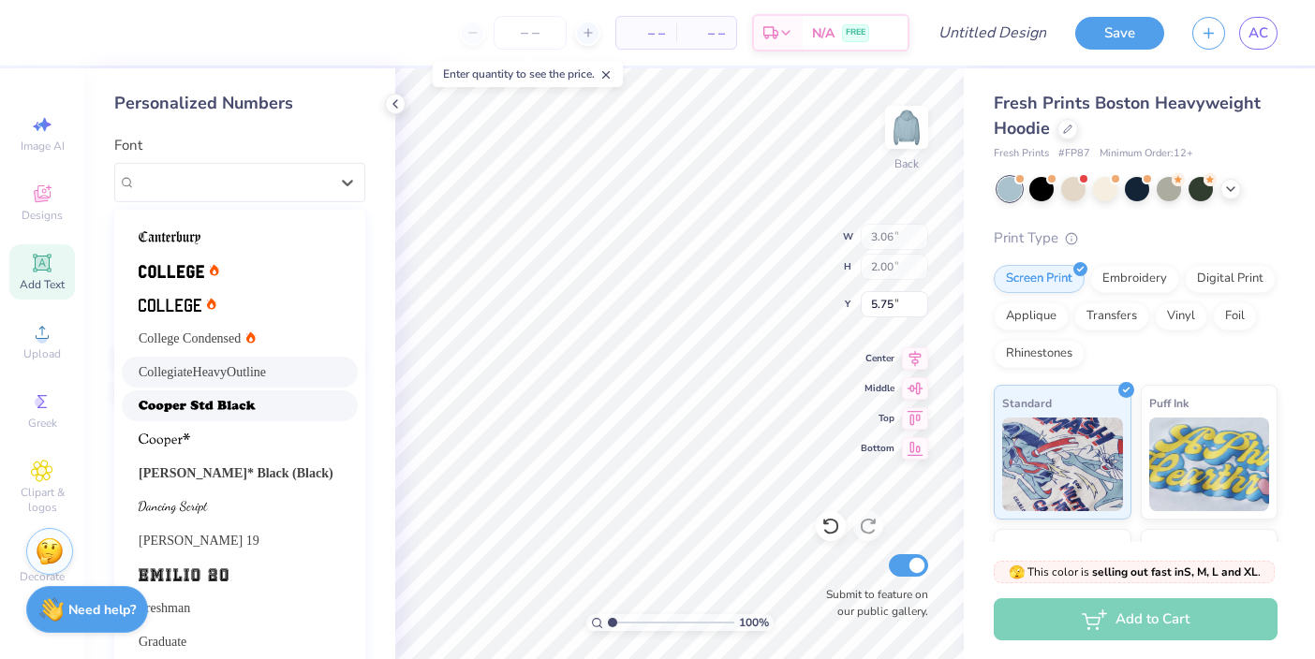
click at [234, 400] on img at bounding box center [197, 406] width 117 height 13
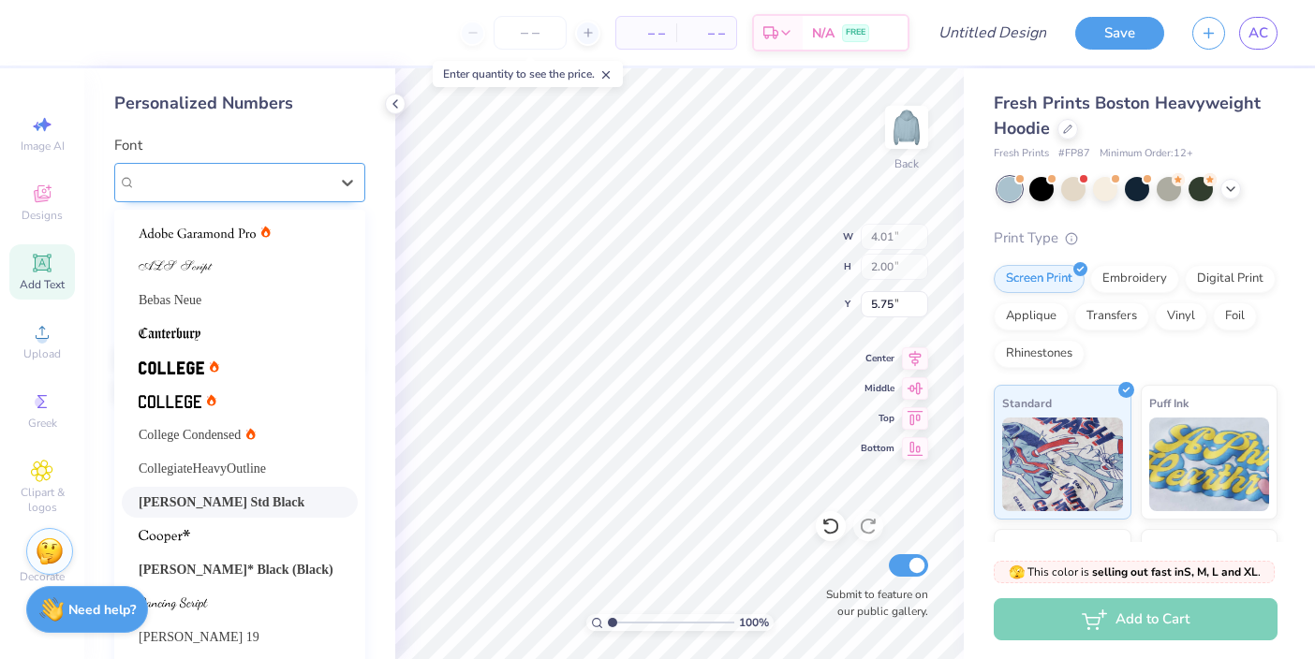
click at [211, 177] on div "[PERSON_NAME] Std Black" at bounding box center [232, 182] width 197 height 29
click at [181, 371] on img at bounding box center [172, 368] width 66 height 13
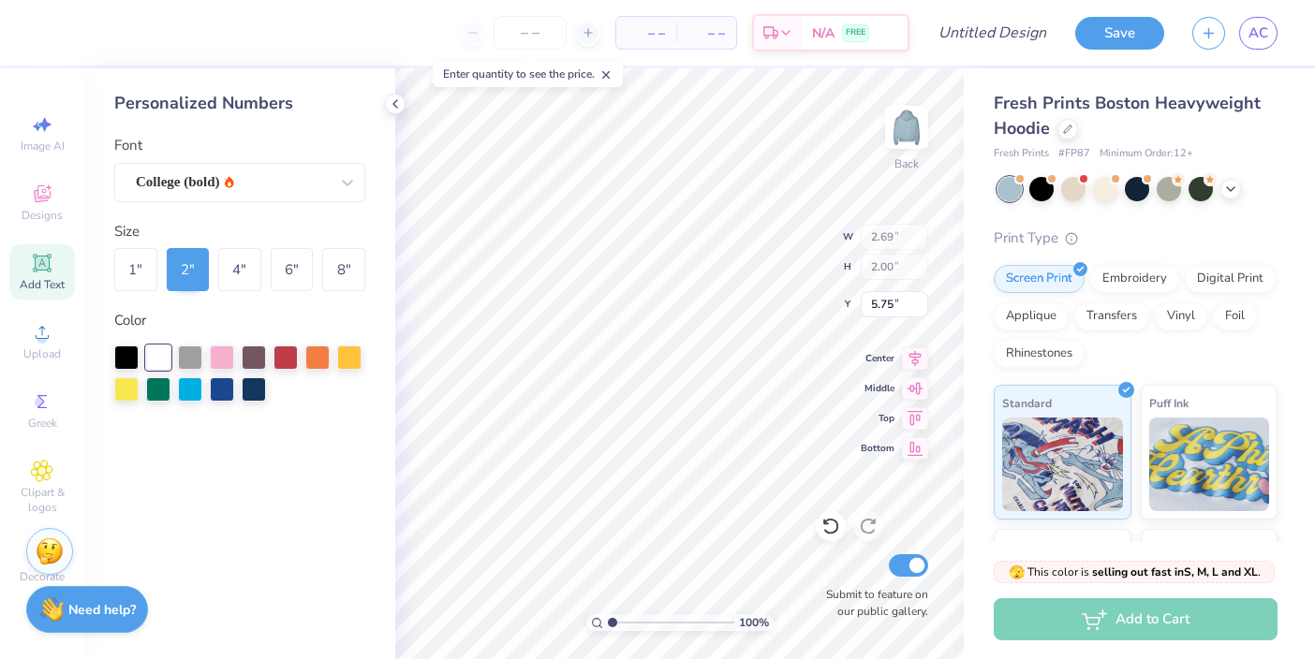
click at [613, 77] on icon at bounding box center [605, 74] width 13 height 13
type input "7.05"
type input "2.04"
type input "3.00"
type input "3.51"
